Goal: Find specific page/section: Find specific page/section

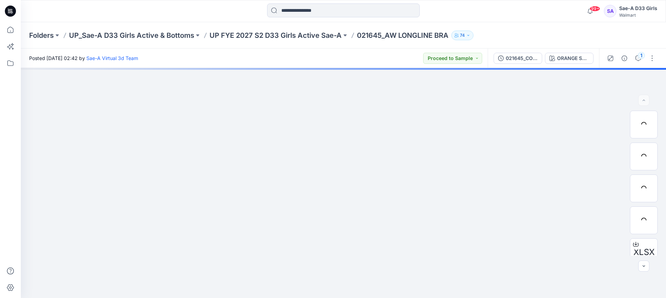
click at [183, 38] on p "UP_Sae-A D33 Girls Active & Bottoms" at bounding box center [131, 36] width 125 height 10
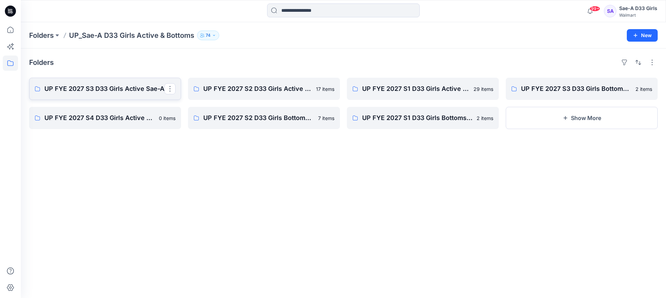
click at [137, 89] on p "UP FYE 2027 S3 D33 Girls Active Sae-A" at bounding box center [104, 89] width 120 height 10
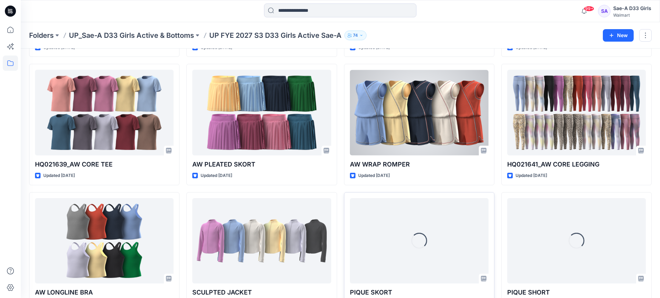
scroll to position [294, 0]
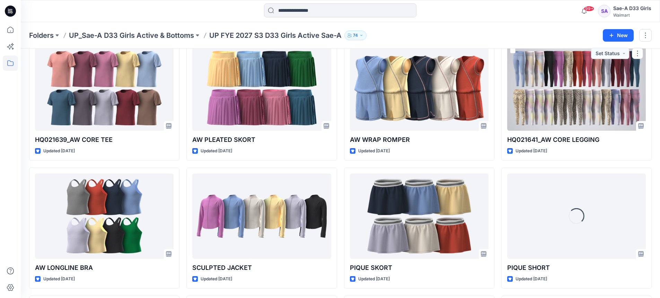
click at [565, 117] on div at bounding box center [577, 88] width 139 height 86
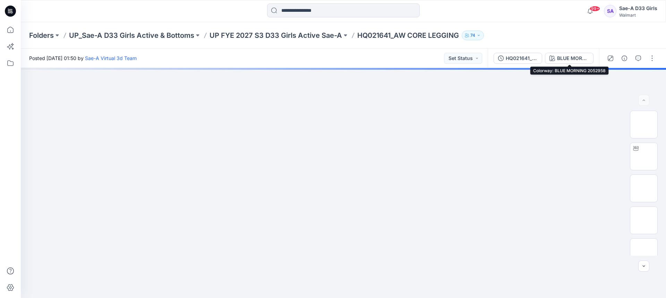
click at [576, 58] on div "BLUE MORNING 2052958" at bounding box center [573, 58] width 32 height 8
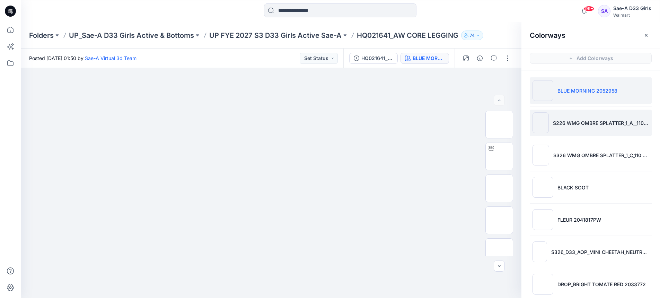
click at [618, 128] on li "S226 WMG OMBRE SPLATTER_1_A__110 SCALE(0829)" at bounding box center [591, 123] width 122 height 26
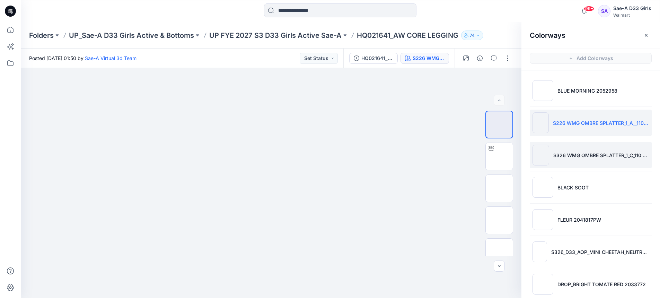
click at [598, 161] on li "S326 WMG OMBRE SPLATTER_1_C_110 SCALE(0912)" at bounding box center [591, 155] width 122 height 26
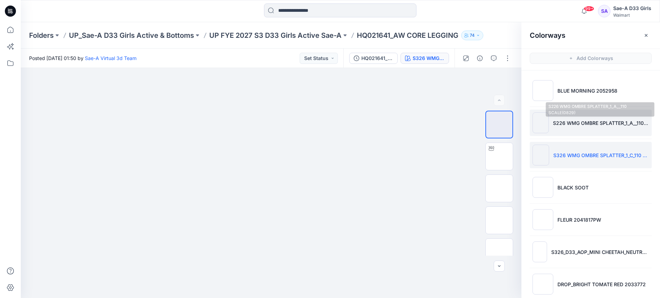
click at [576, 121] on p "S226 WMG OMBRE SPLATTER_1_A__110 SCALE(0829)" at bounding box center [601, 122] width 96 height 7
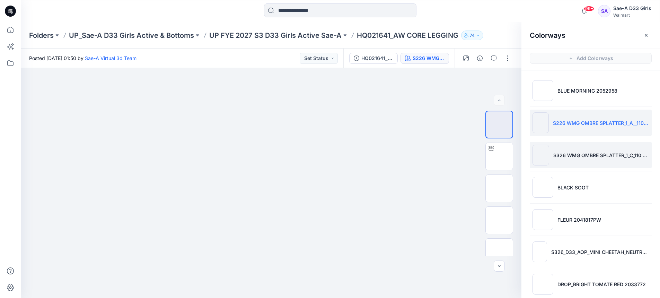
click at [593, 147] on li "S326 WMG OMBRE SPLATTER_1_C_110 SCALE(0912)" at bounding box center [591, 155] width 122 height 26
